Goal: Submit feedback/report problem

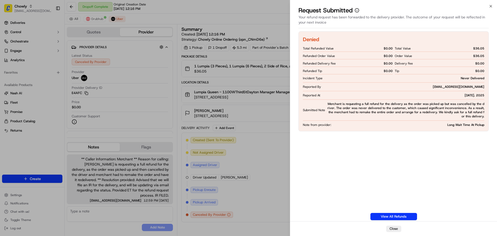
click at [338, 110] on span "Merchant is requesting a full refund for the delivery as the order was picked u…" at bounding box center [405, 110] width 157 height 17
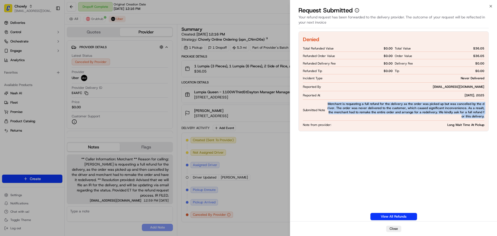
click at [338, 110] on span "Merchant is requesting a full refund for the delivery as the order was picked u…" at bounding box center [405, 110] width 157 height 17
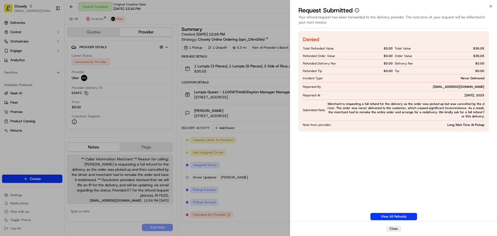
click at [322, 126] on span "Note from provider:" at bounding box center [317, 125] width 28 height 4
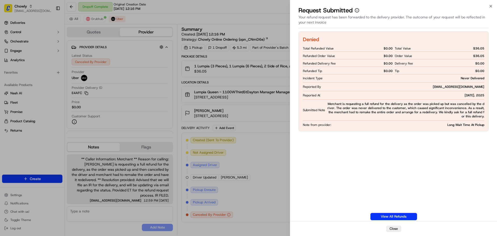
click at [461, 125] on span "Long Wait Time At Pickup" at bounding box center [465, 125] width 37 height 4
click at [450, 125] on span "Long Wait Time At Pickup" at bounding box center [465, 125] width 37 height 4
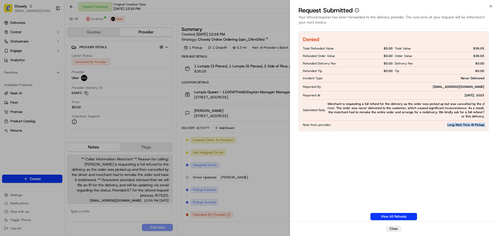
click at [450, 125] on span "Long Wait Time At Pickup" at bounding box center [465, 125] width 37 height 4
click at [426, 129] on div "Denied Total Refunded Value $ 0.00 Refunded Order Value $ 0.00 Refunded Deliver…" at bounding box center [394, 81] width 190 height 100
click at [419, 125] on div "Note from provider: Long Wait Time At Pickup" at bounding box center [394, 125] width 182 height 4
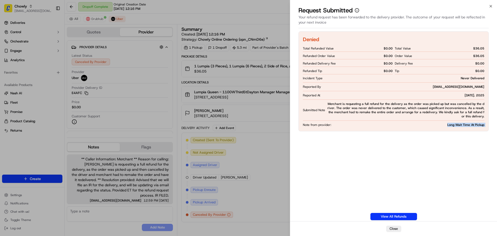
click at [419, 125] on div "Note from provider: Long Wait Time At Pickup" at bounding box center [394, 125] width 182 height 4
click at [346, 123] on div "Note from provider: Long Wait Time At Pickup" at bounding box center [394, 125] width 182 height 4
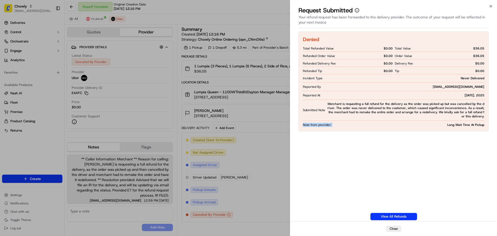
click at [331, 122] on div "Denied Total Refunded Value $ 0.00 Refunded Order Value $ 0.00 Refunded Deliver…" at bounding box center [394, 81] width 190 height 100
click at [312, 127] on div "Denied Total Refunded Value $ 0.00 Refunded Order Value $ 0.00 Refunded Deliver…" at bounding box center [394, 81] width 190 height 100
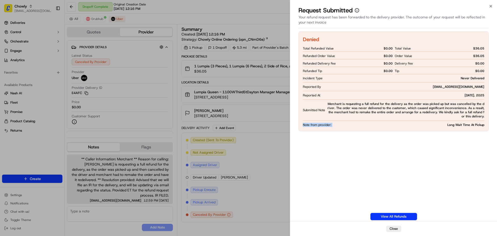
click at [312, 127] on div "Denied Total Refunded Value $ 0.00 Refunded Order Value $ 0.00 Refunded Deliver…" at bounding box center [394, 81] width 190 height 100
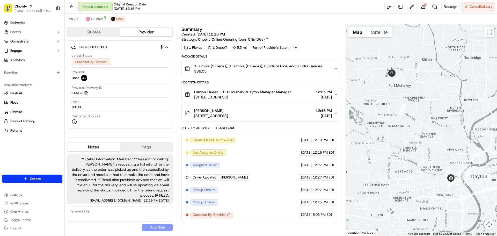
click at [208, 201] on span "Pickup Arrived" at bounding box center [204, 202] width 23 height 5
click at [207, 205] on div "Pickup Arrived" at bounding box center [204, 202] width 27 height 6
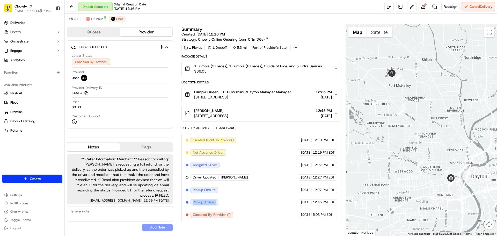
click at [207, 205] on div "Pickup Arrived" at bounding box center [204, 202] width 27 height 6
click at [212, 201] on span "Pickup Arrived" at bounding box center [204, 202] width 23 height 5
click at [215, 201] on span "Pickup Arrived" at bounding box center [204, 202] width 23 height 5
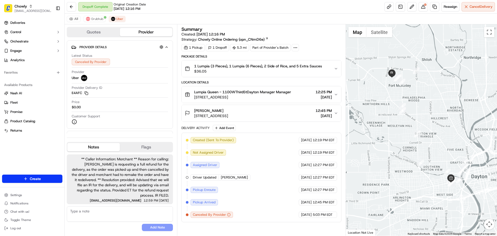
click at [215, 201] on span "Pickup Arrived" at bounding box center [204, 202] width 23 height 5
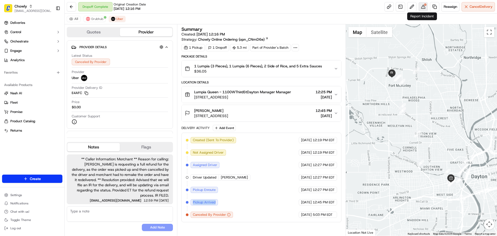
click at [422, 6] on button at bounding box center [423, 6] width 9 height 9
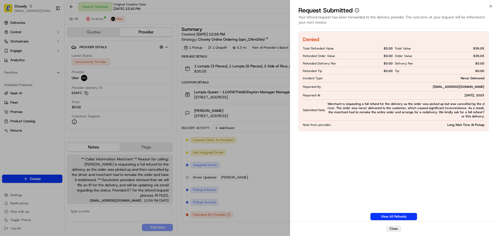
click at [328, 78] on div "Incident Type Never Delivered" at bounding box center [394, 78] width 182 height 4
click at [386, 84] on div "Total Refunded Value $ 0.00 Refunded Order Value $ 0.00 Refunded Delivery Fee $…" at bounding box center [394, 81] width 182 height 73
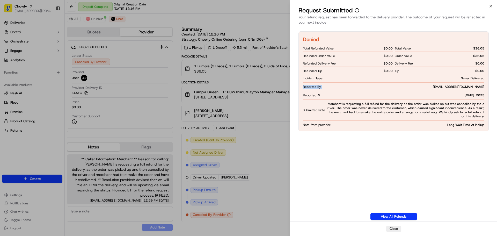
click at [386, 84] on div "Total Refunded Value $ 0.00 Refunded Order Value $ 0.00 Refunded Delivery Fee $…" at bounding box center [394, 81] width 182 height 73
click at [365, 88] on div "Reported By [PERSON_NAME][EMAIL_ADDRESS][DOMAIN_NAME]" at bounding box center [394, 87] width 182 height 4
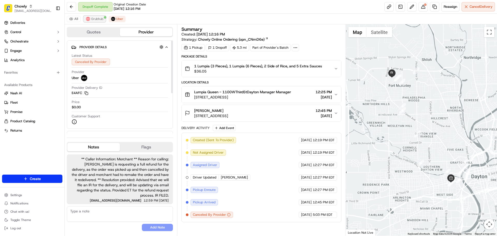
click at [93, 20] on span "Grubhub" at bounding box center [97, 19] width 12 height 4
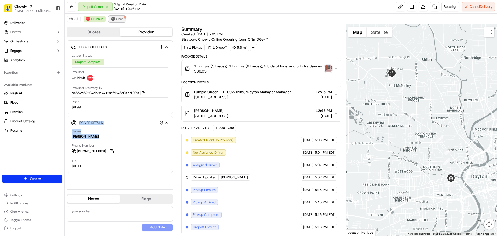
click at [118, 19] on span "Uber" at bounding box center [119, 19] width 7 height 4
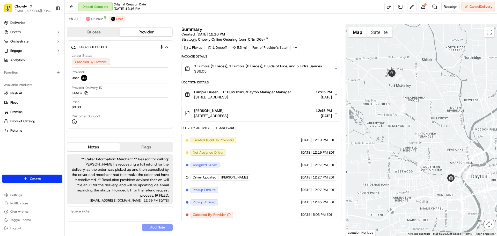
click at [209, 189] on span "Pickup Enroute" at bounding box center [204, 189] width 23 height 5
click at [208, 202] on span "Pickup Arrived" at bounding box center [204, 202] width 23 height 5
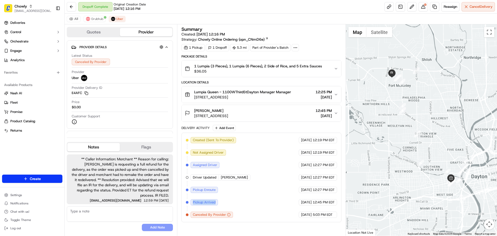
click at [208, 202] on span "Pickup Arrived" at bounding box center [204, 202] width 23 height 5
